Goal: Task Accomplishment & Management: Manage account settings

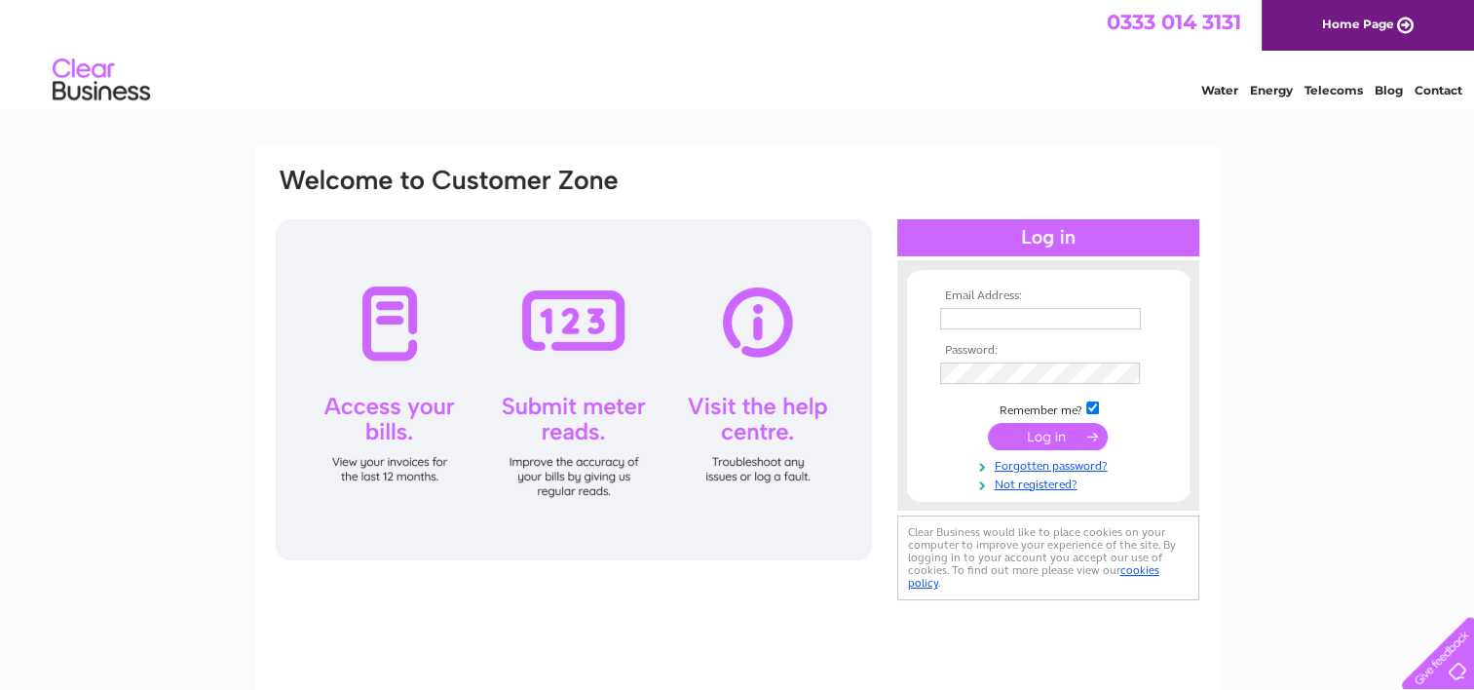
type input "admin@edfringe.com"
click at [1041, 437] on input "submit" at bounding box center [1048, 436] width 120 height 27
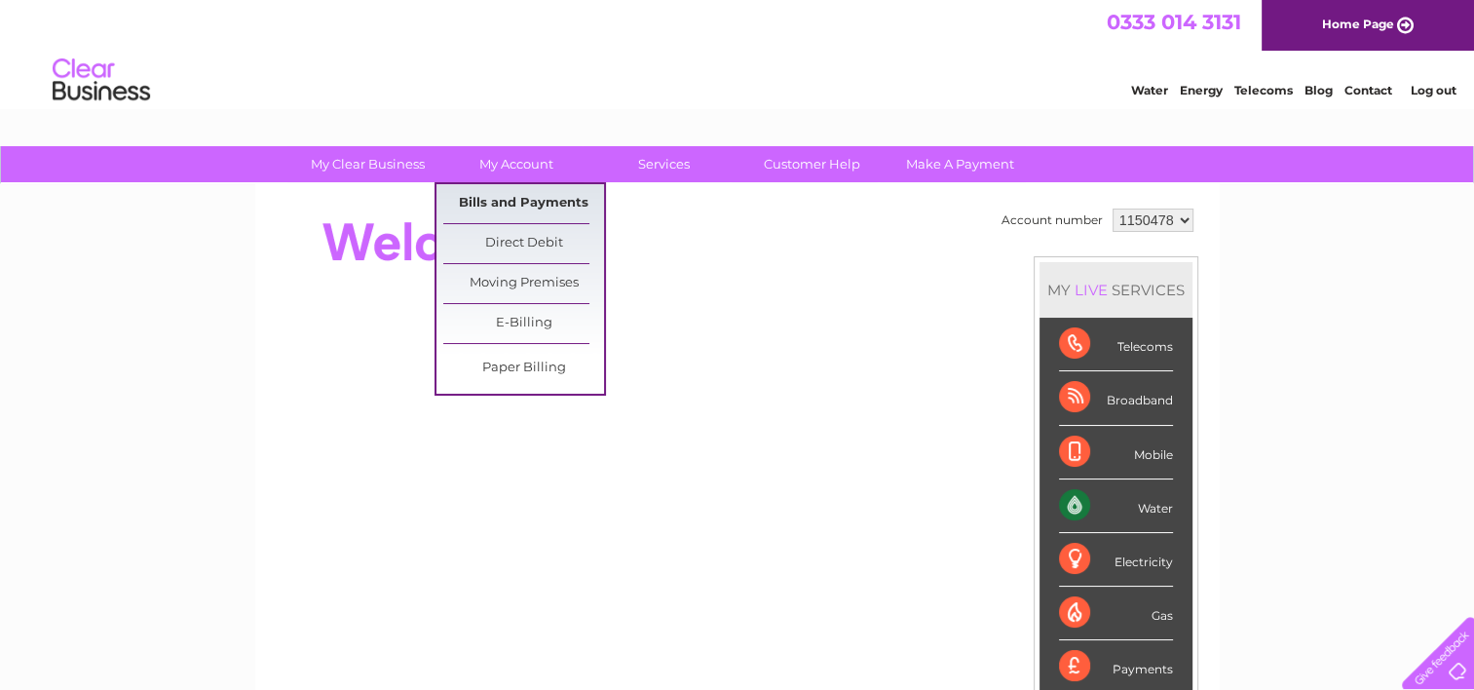
click at [526, 203] on link "Bills and Payments" at bounding box center [523, 203] width 161 height 39
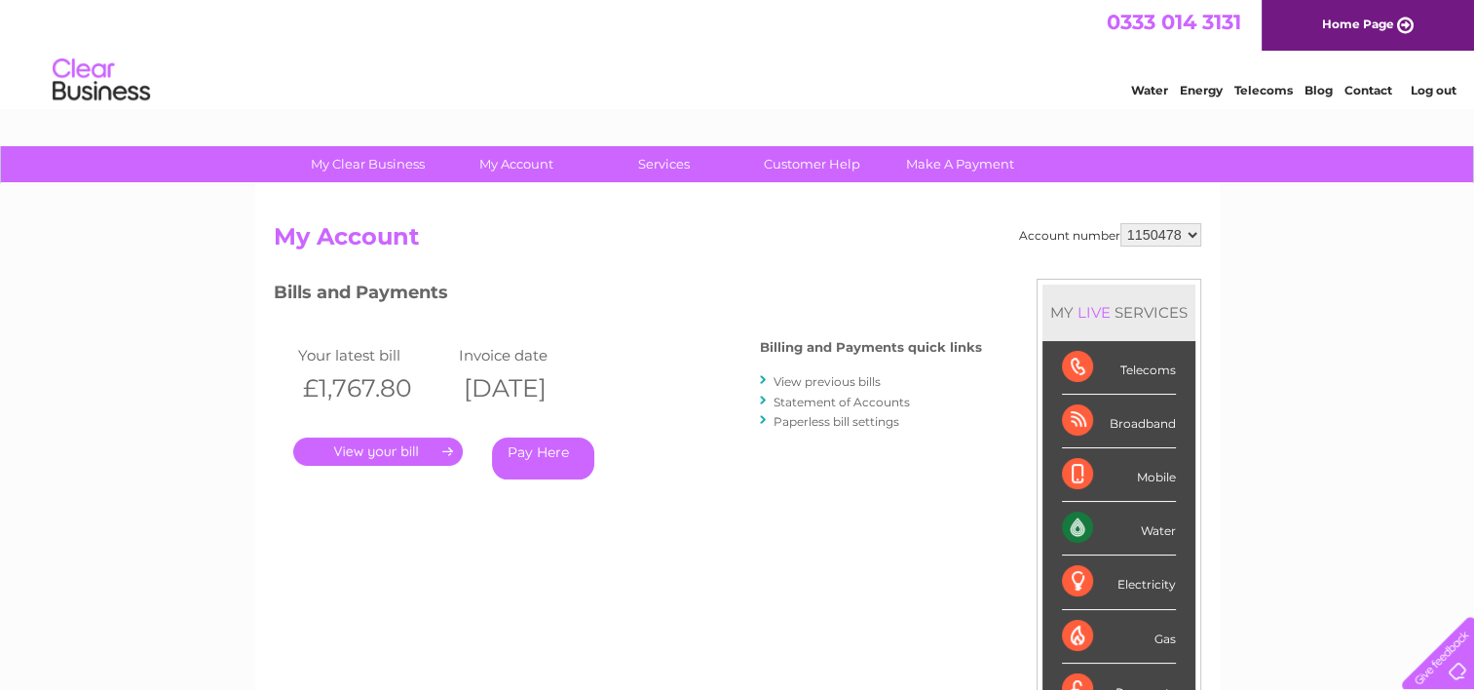
click at [415, 453] on link "." at bounding box center [378, 451] width 170 height 28
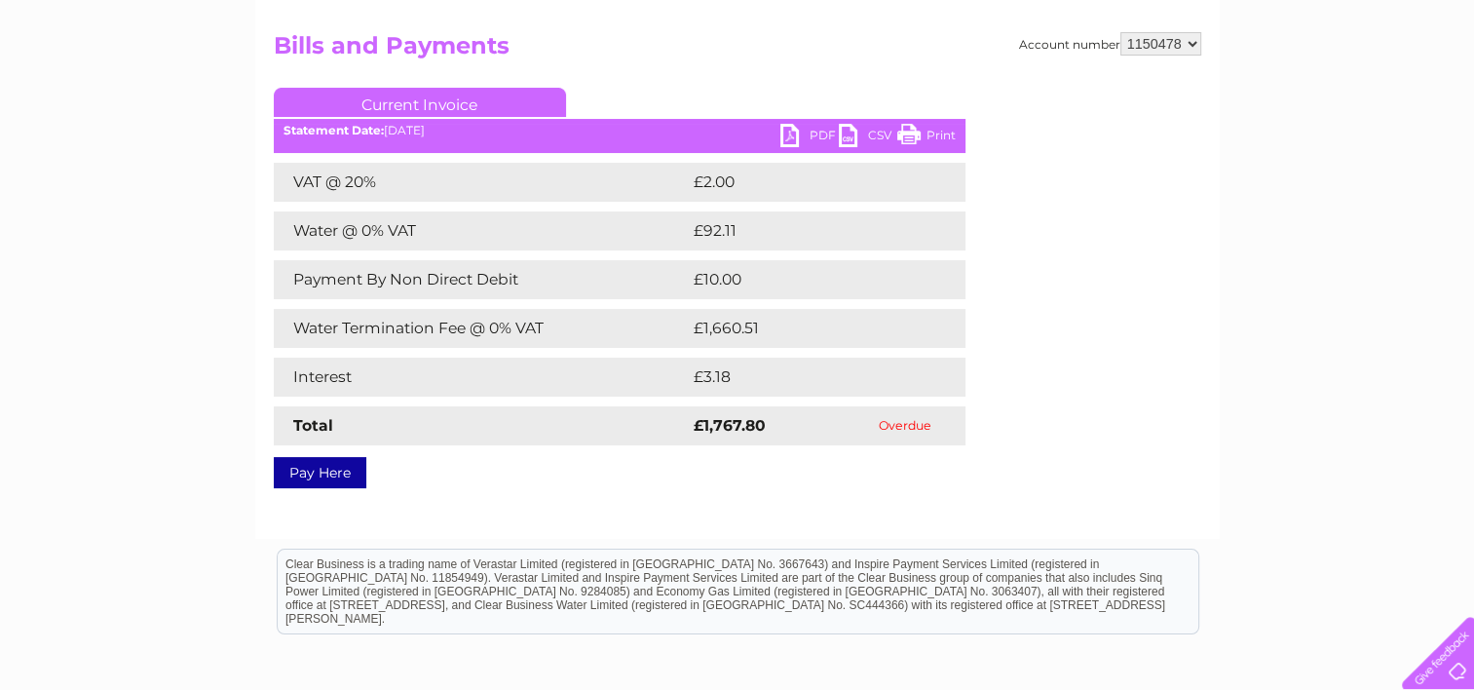
scroll to position [195, 0]
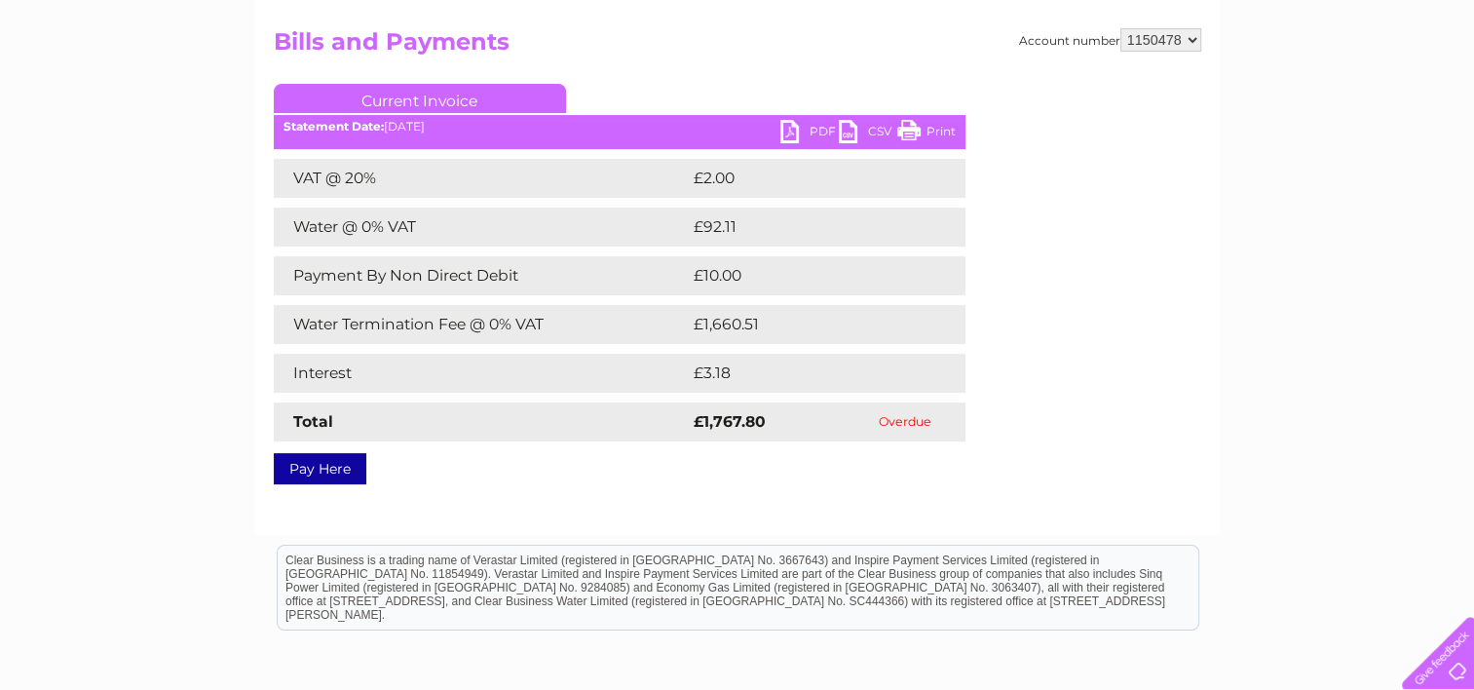
click at [813, 125] on link "PDF" at bounding box center [809, 134] width 58 height 28
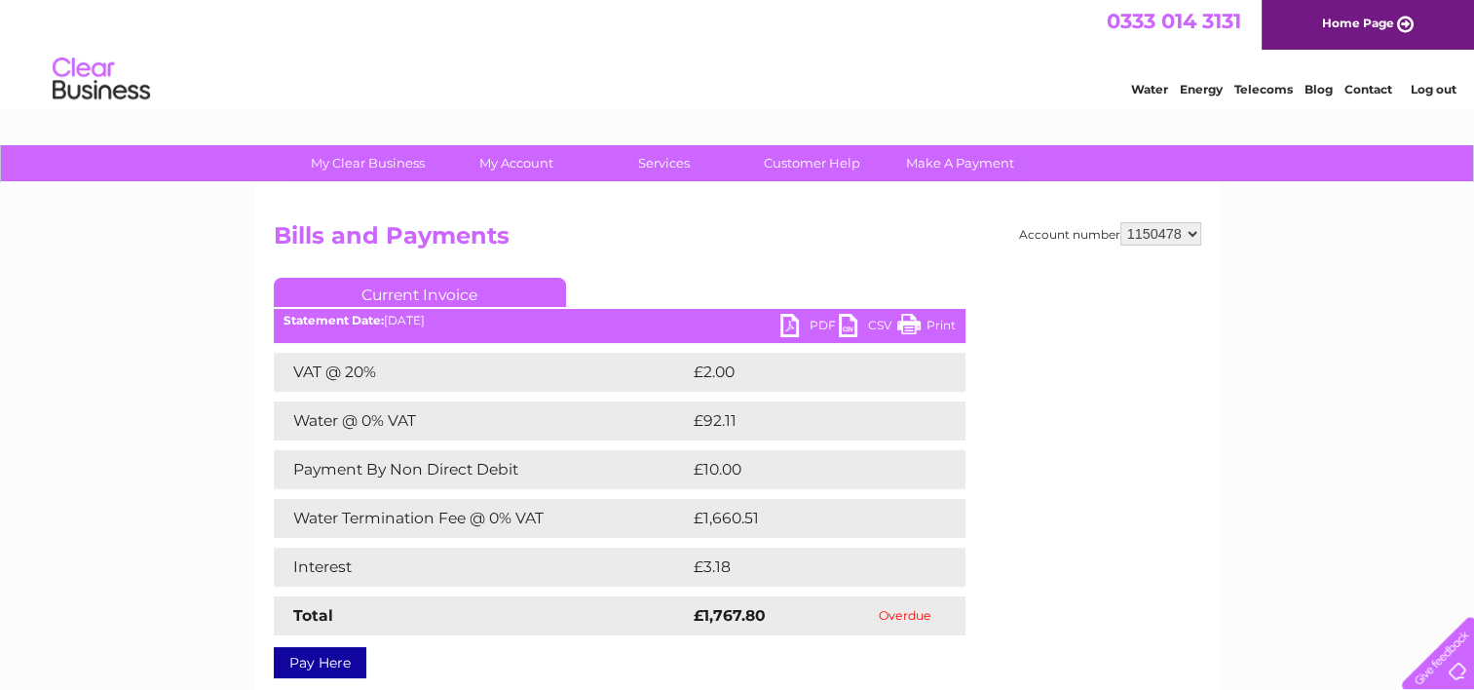
scroll to position [0, 0]
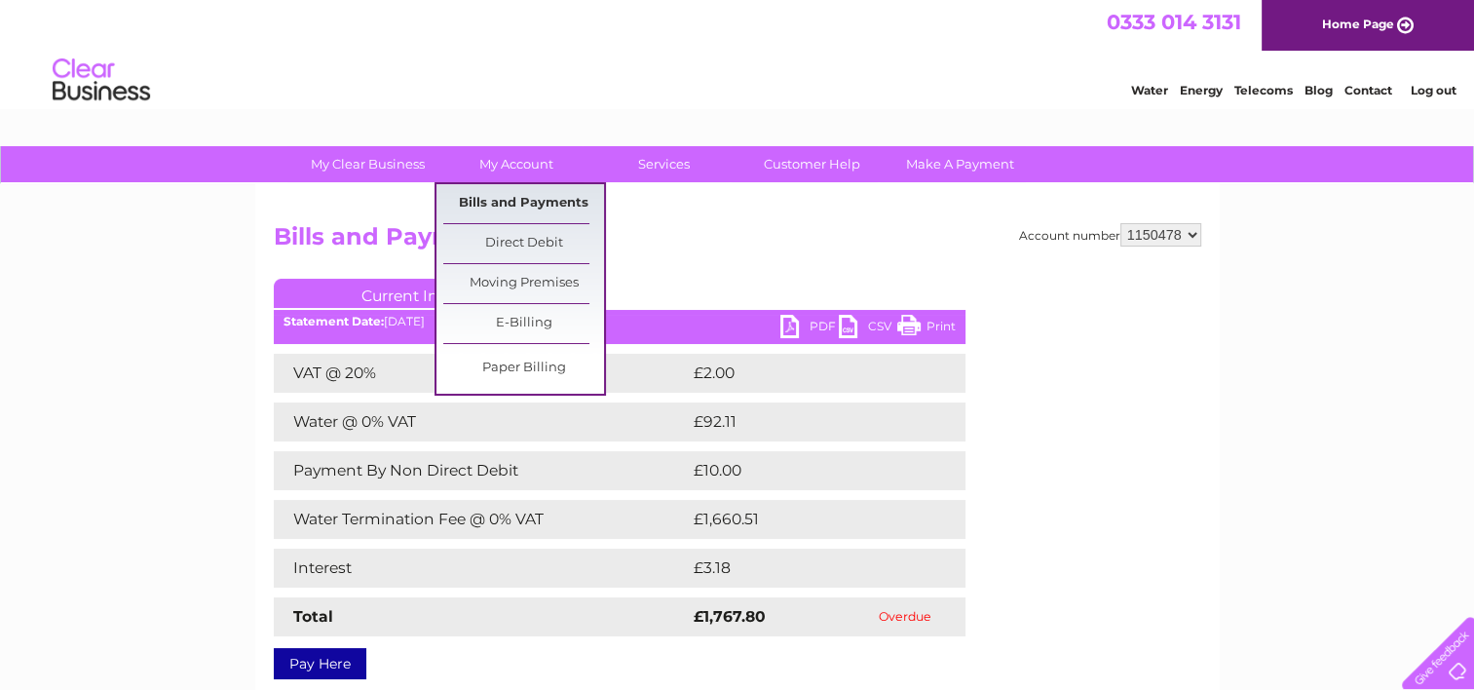
click at [525, 193] on link "Bills and Payments" at bounding box center [523, 203] width 161 height 39
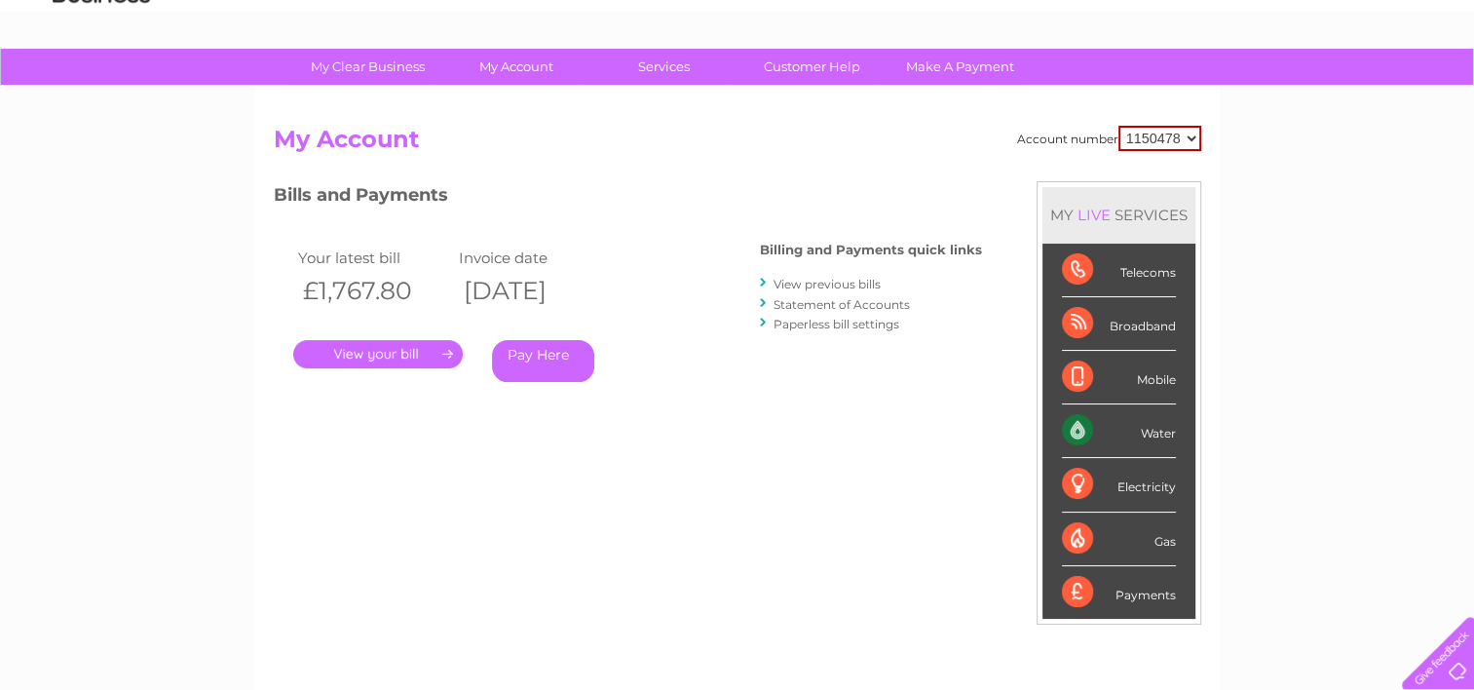
click at [821, 285] on link "View previous bills" at bounding box center [827, 284] width 107 height 15
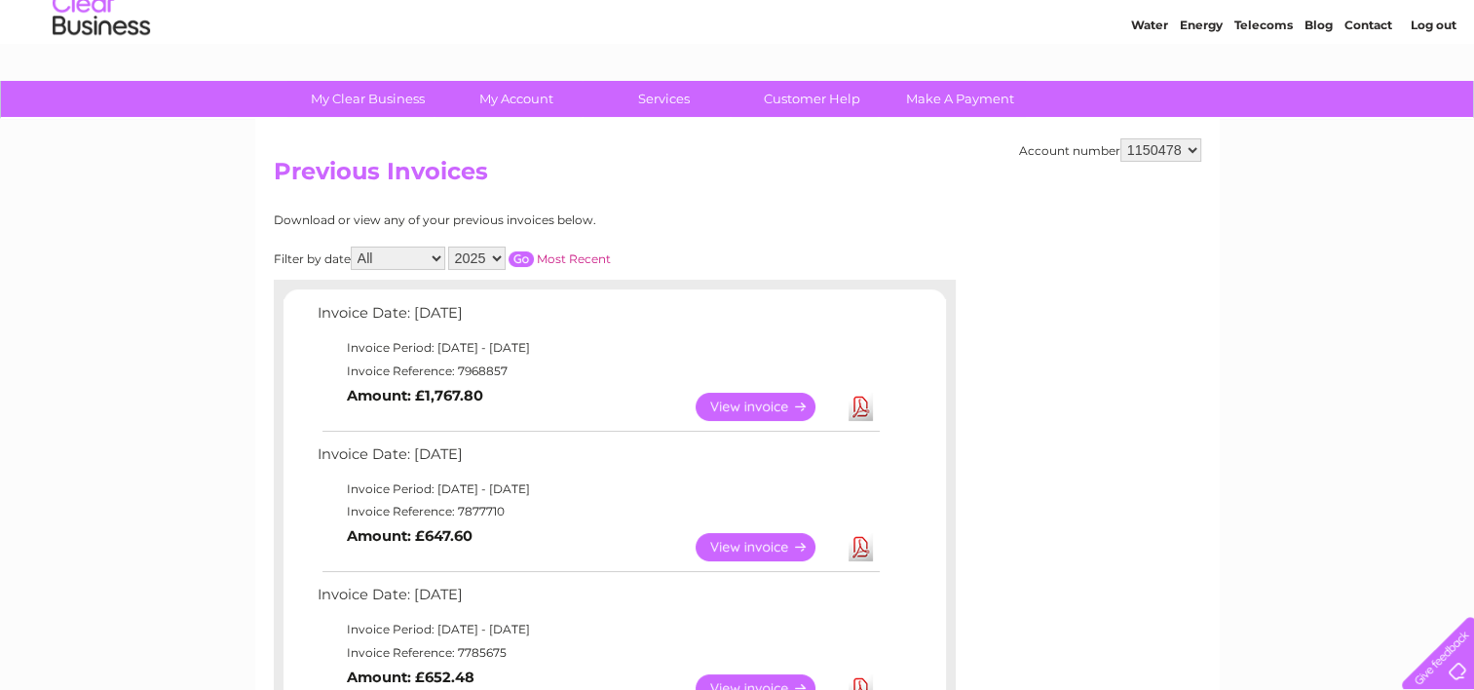
scroll to position [97, 0]
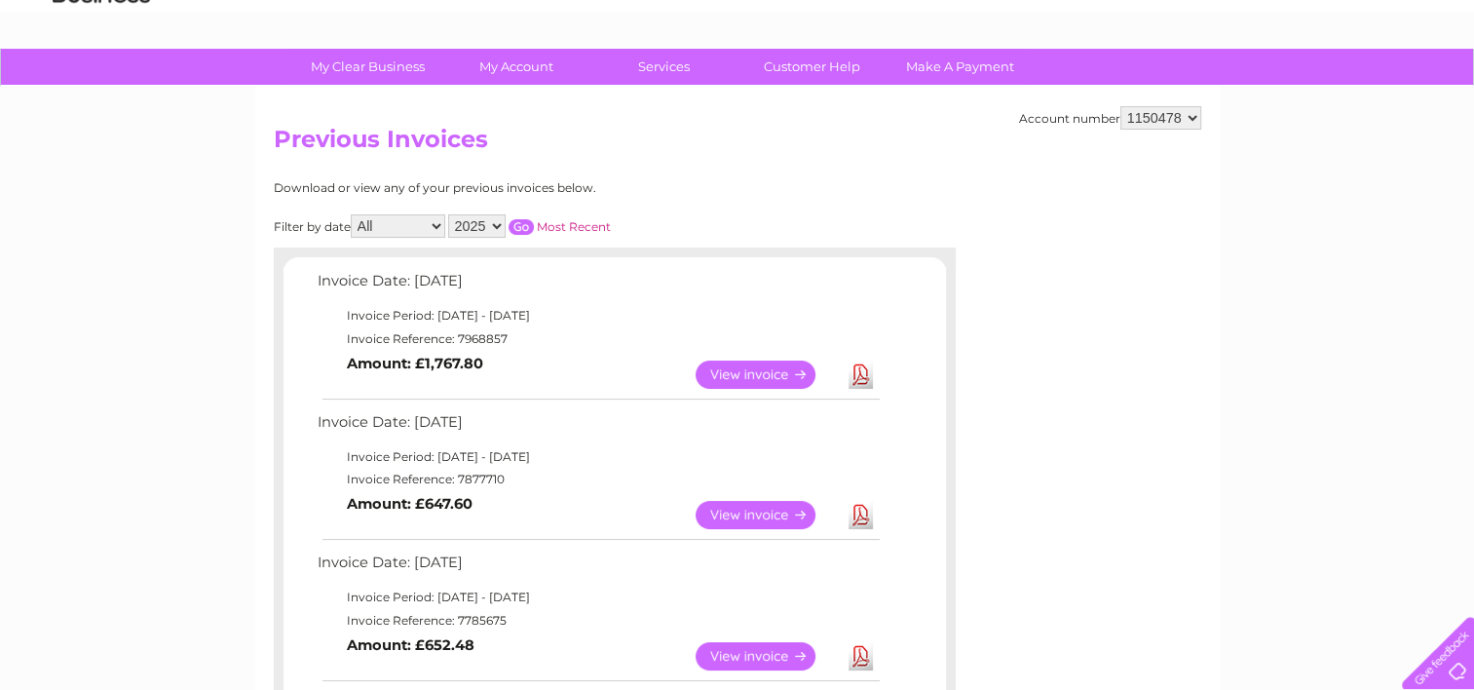
click at [756, 514] on link "View" at bounding box center [767, 515] width 143 height 28
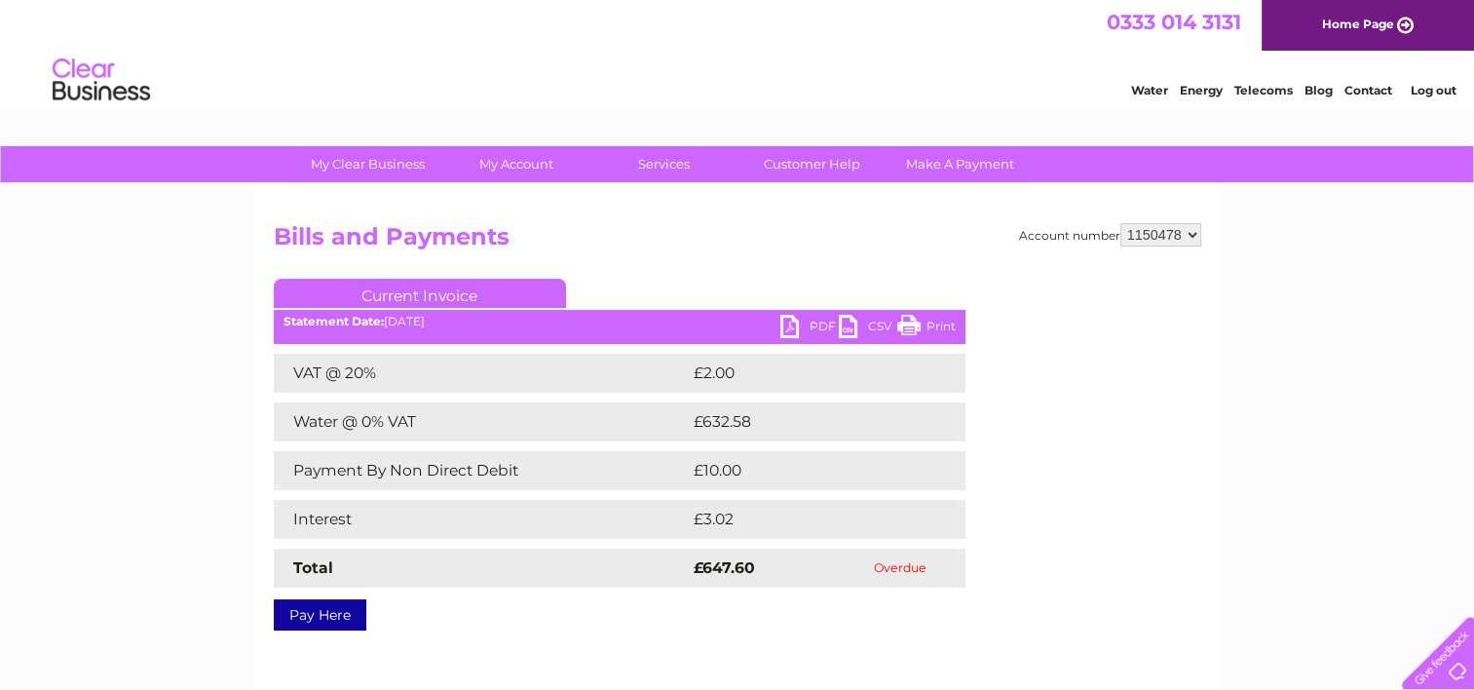
click at [811, 323] on link "PDF" at bounding box center [809, 329] width 58 height 28
